Goal: Use online tool/utility: Utilize a website feature to perform a specific function

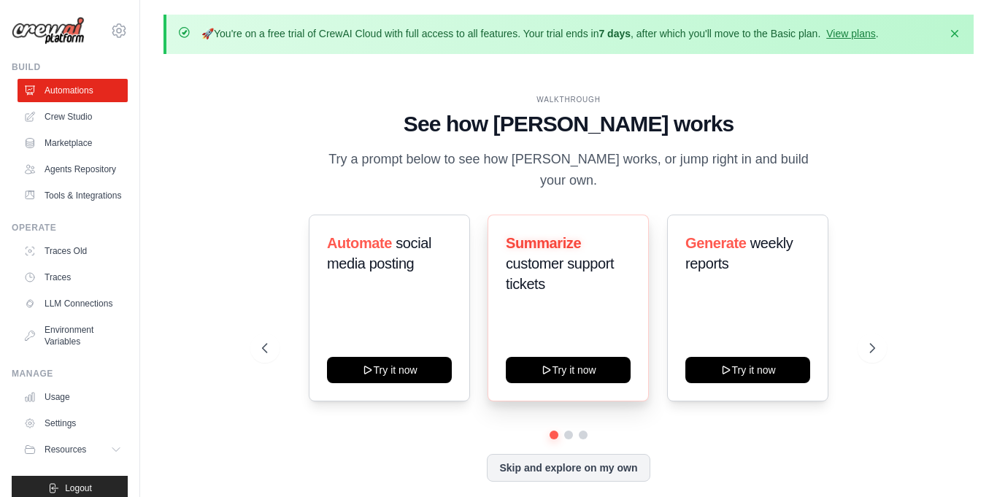
scroll to position [3, 0]
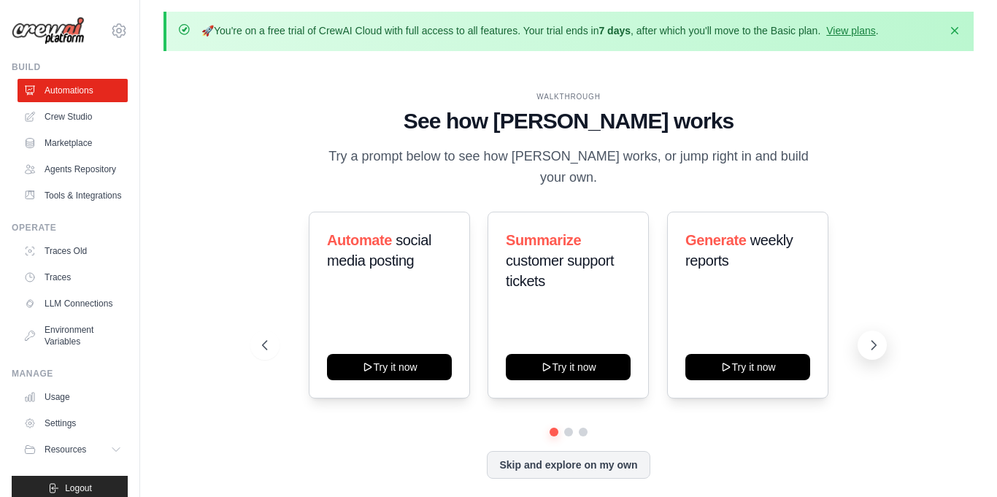
click at [864, 333] on button at bounding box center [872, 345] width 29 height 29
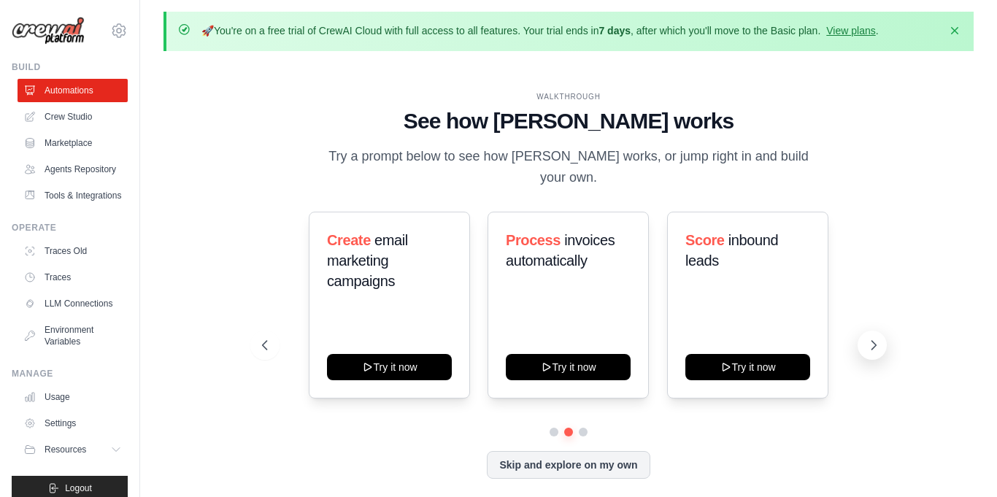
click at [863, 331] on button at bounding box center [872, 345] width 29 height 29
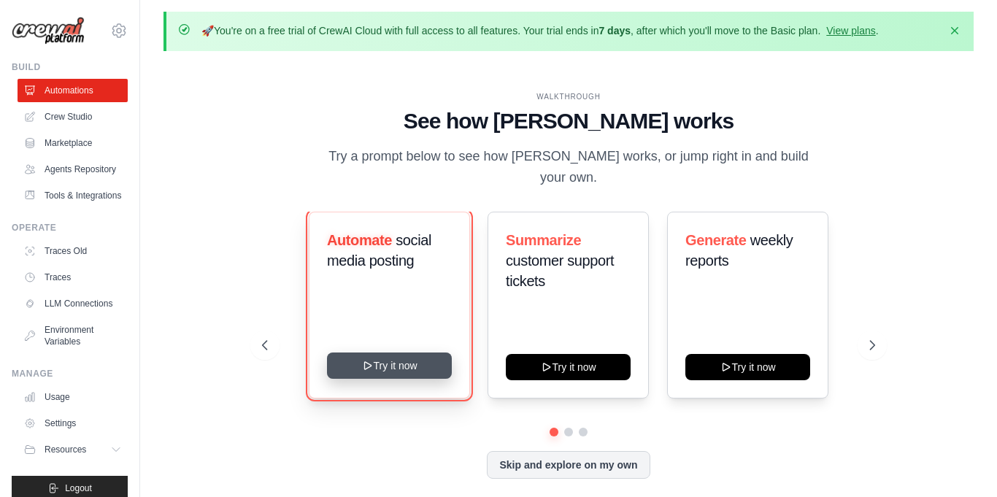
click at [404, 356] on button "Try it now" at bounding box center [389, 366] width 125 height 26
